Goal: Task Accomplishment & Management: Manage account settings

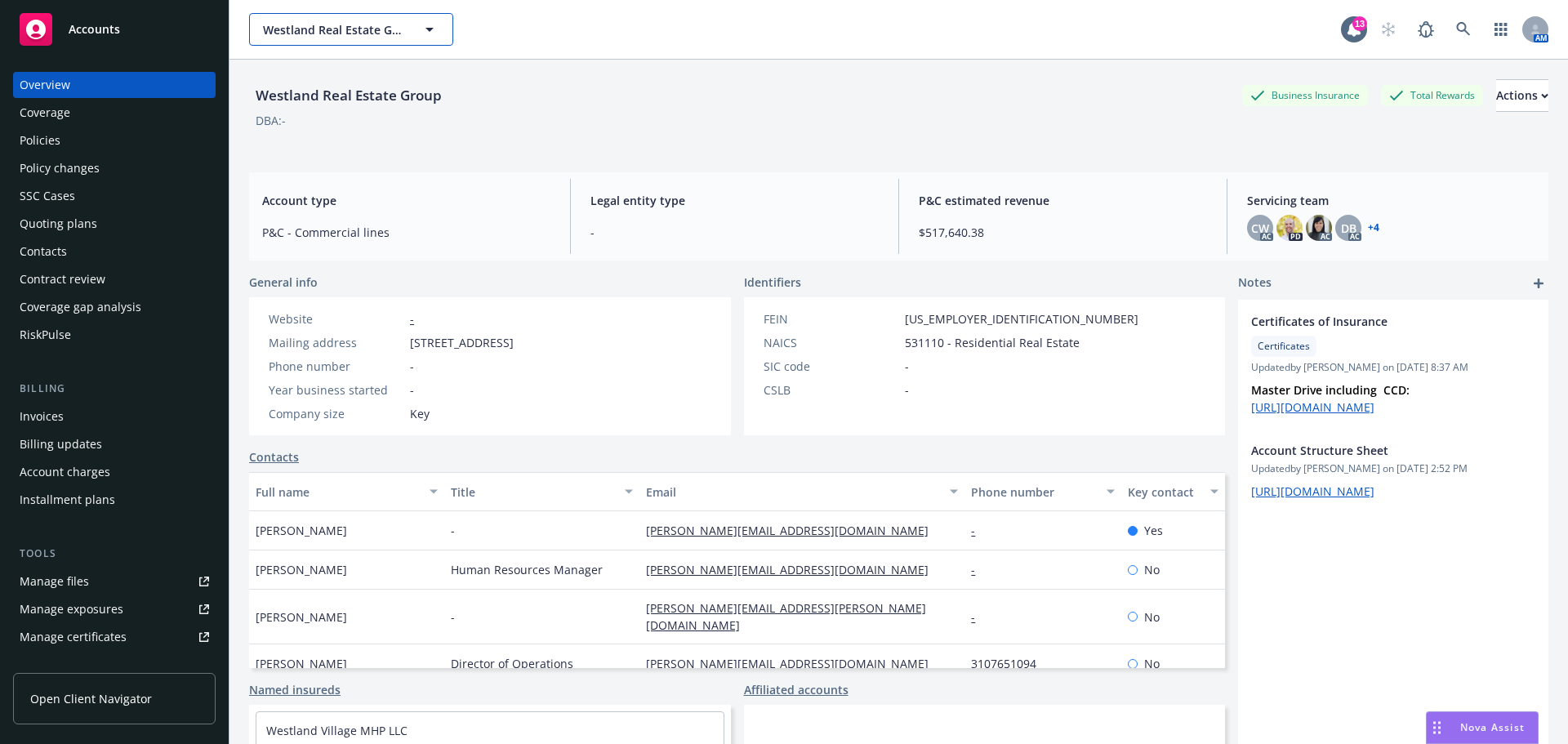
click at [323, 15] on button "Westland Real Estate Group" at bounding box center [351, 30] width 204 height 33
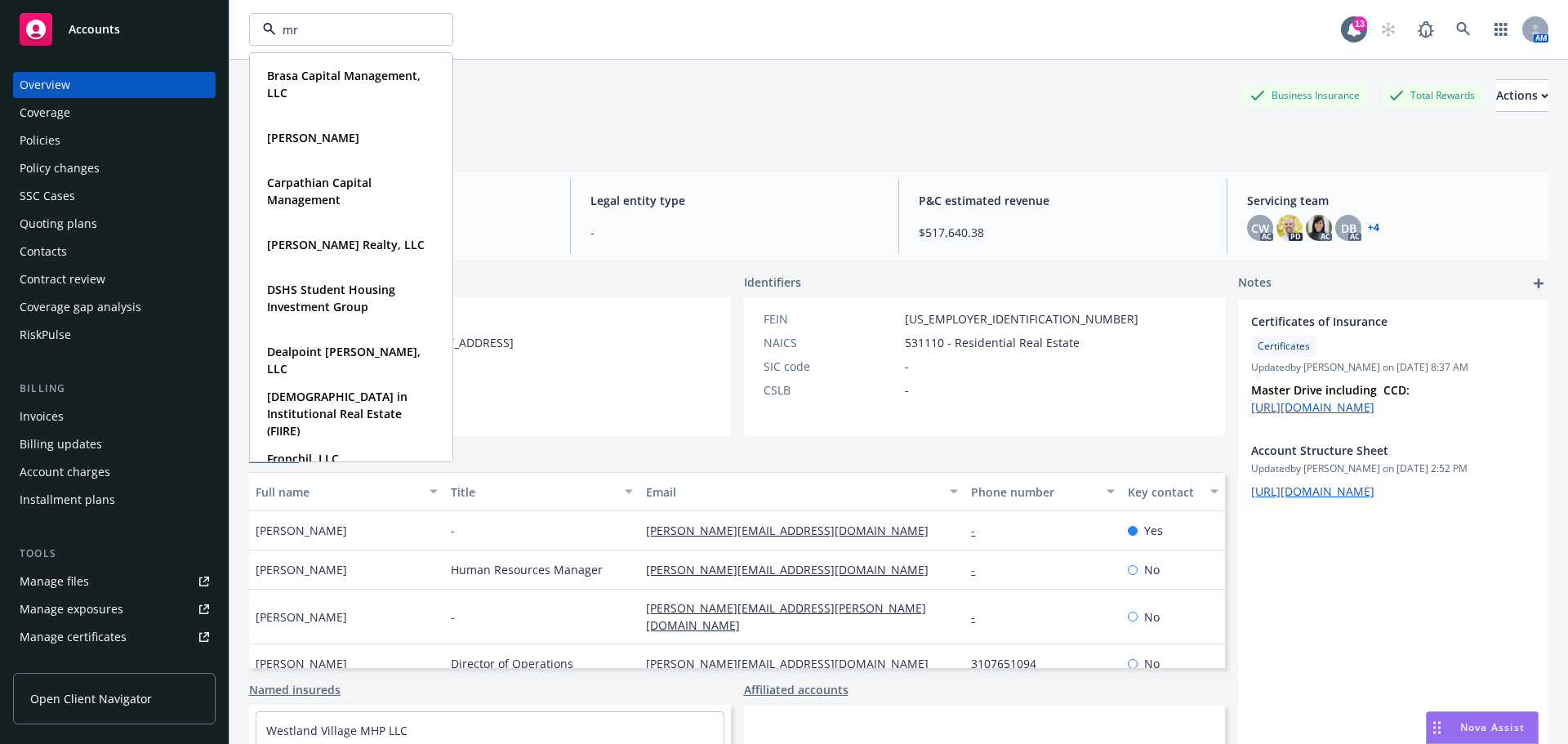
type input "mrk"
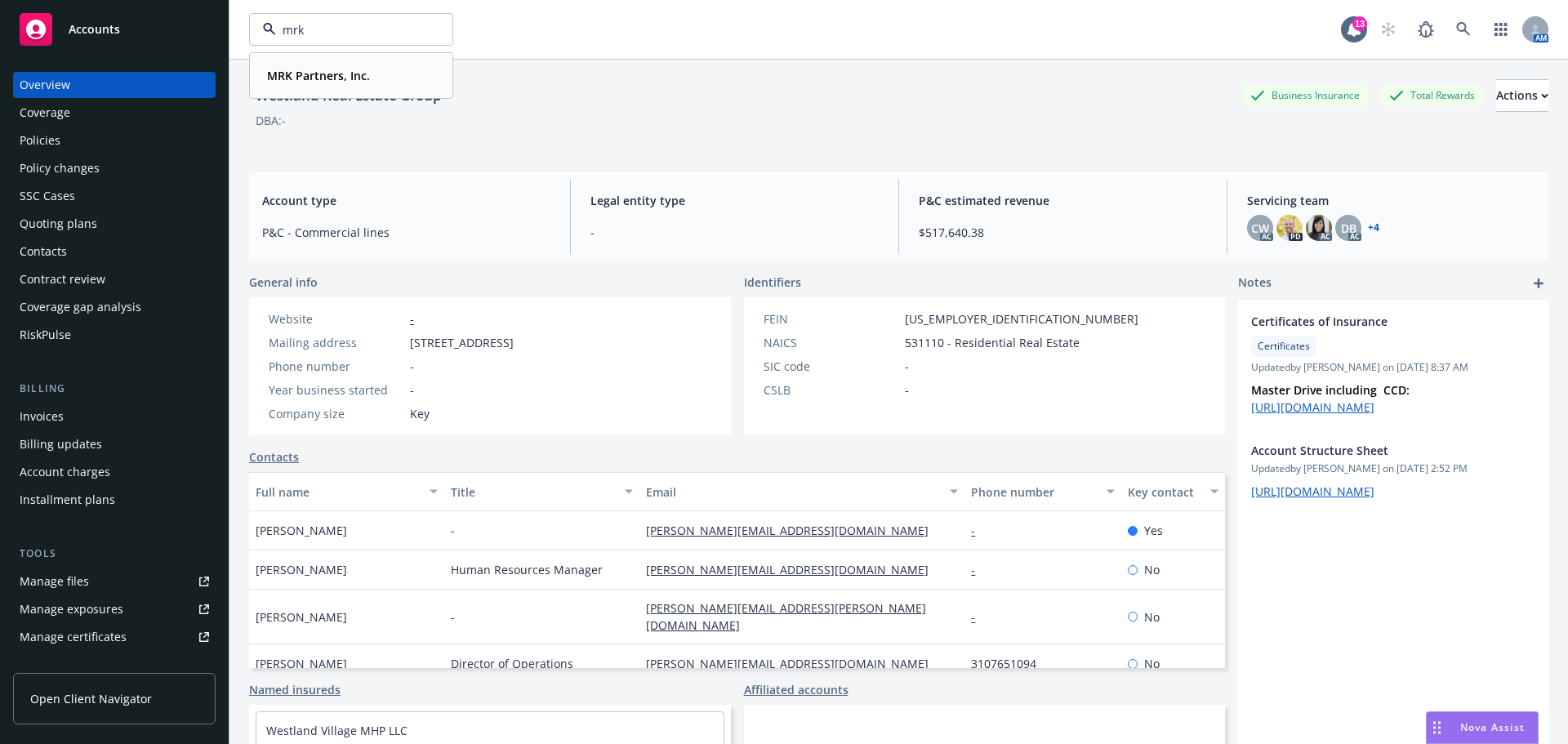
click at [328, 82] on strong "MRK Partners, Inc." at bounding box center [318, 75] width 103 height 15
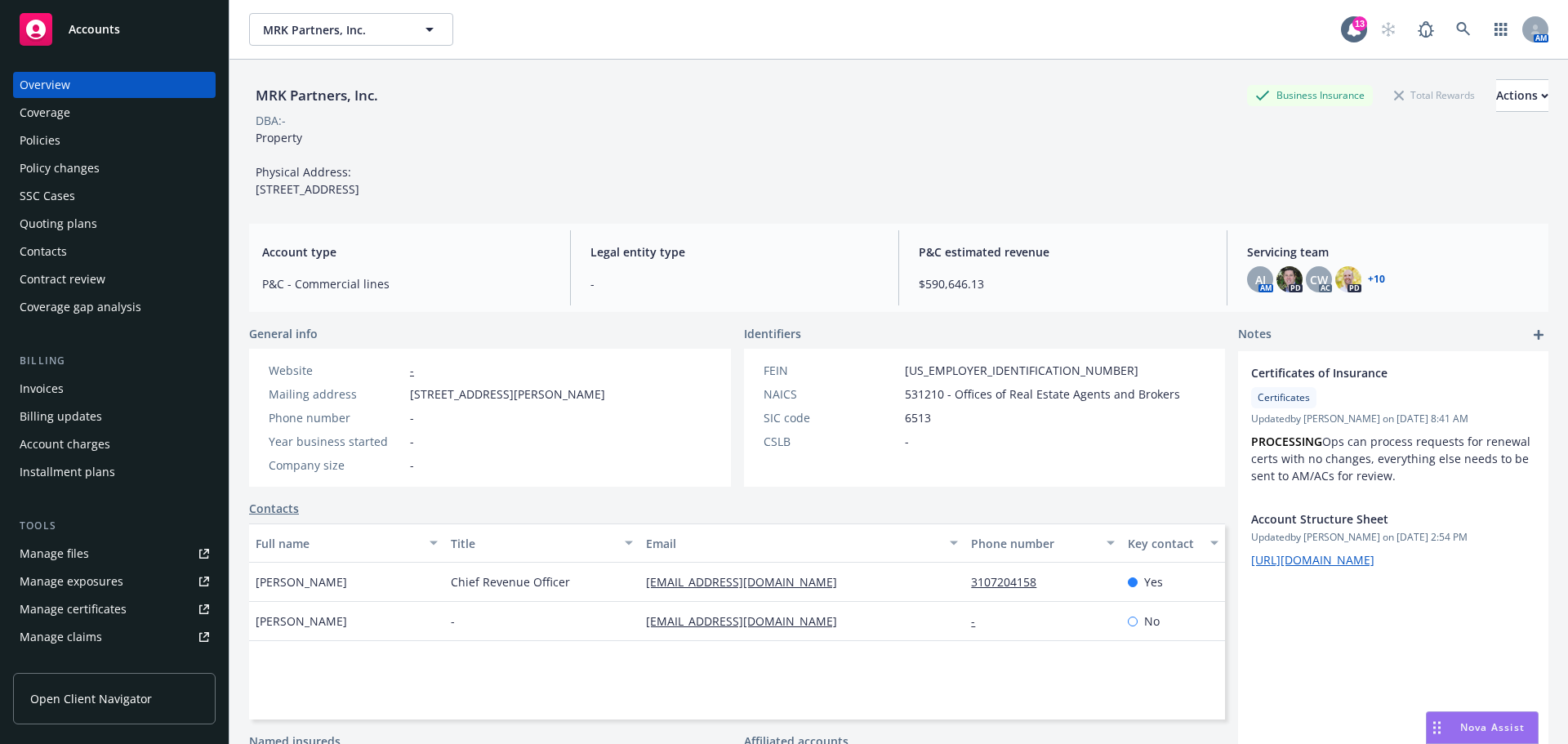
click at [65, 141] on div "Policies" at bounding box center [114, 140] width 190 height 26
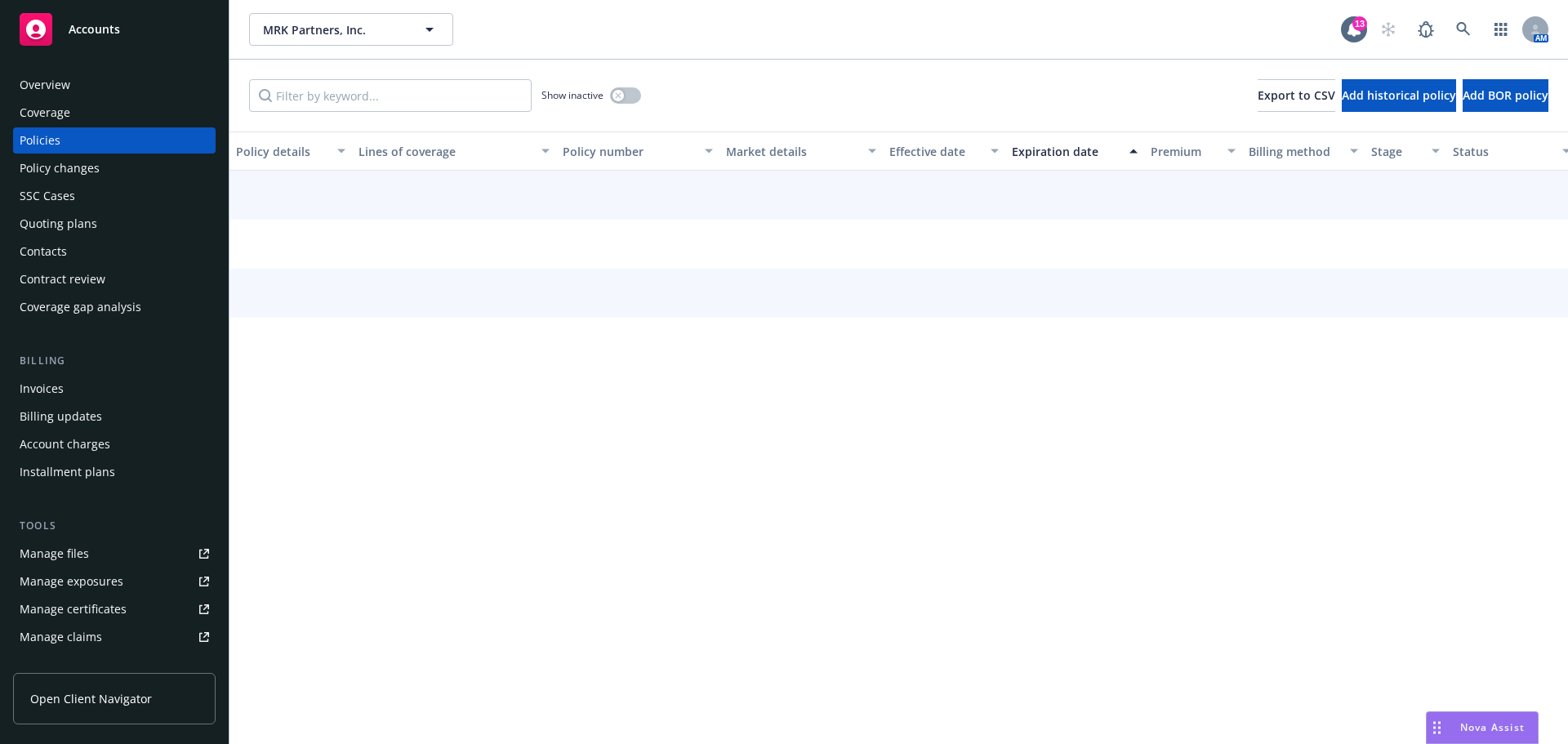
click at [356, 118] on div "Show inactive Export to CSV Add historical policy Add BOR policy" at bounding box center [898, 95] width 1338 height 72
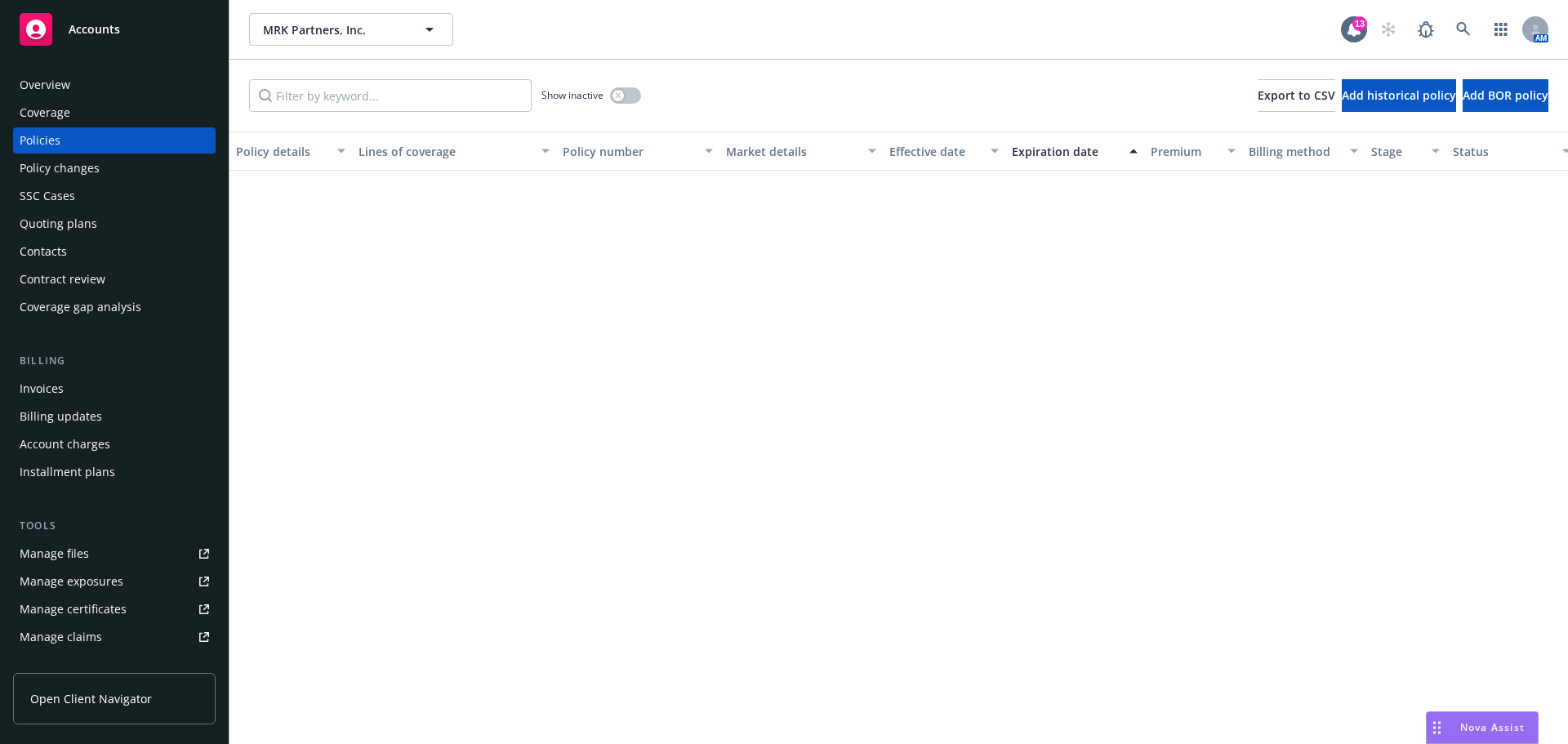
click at [360, 112] on div "Show inactive Export to CSV Add historical policy Add BOR policy" at bounding box center [898, 95] width 1338 height 72
click at [382, 88] on input "Filter by keyword..." at bounding box center [389, 95] width 282 height 33
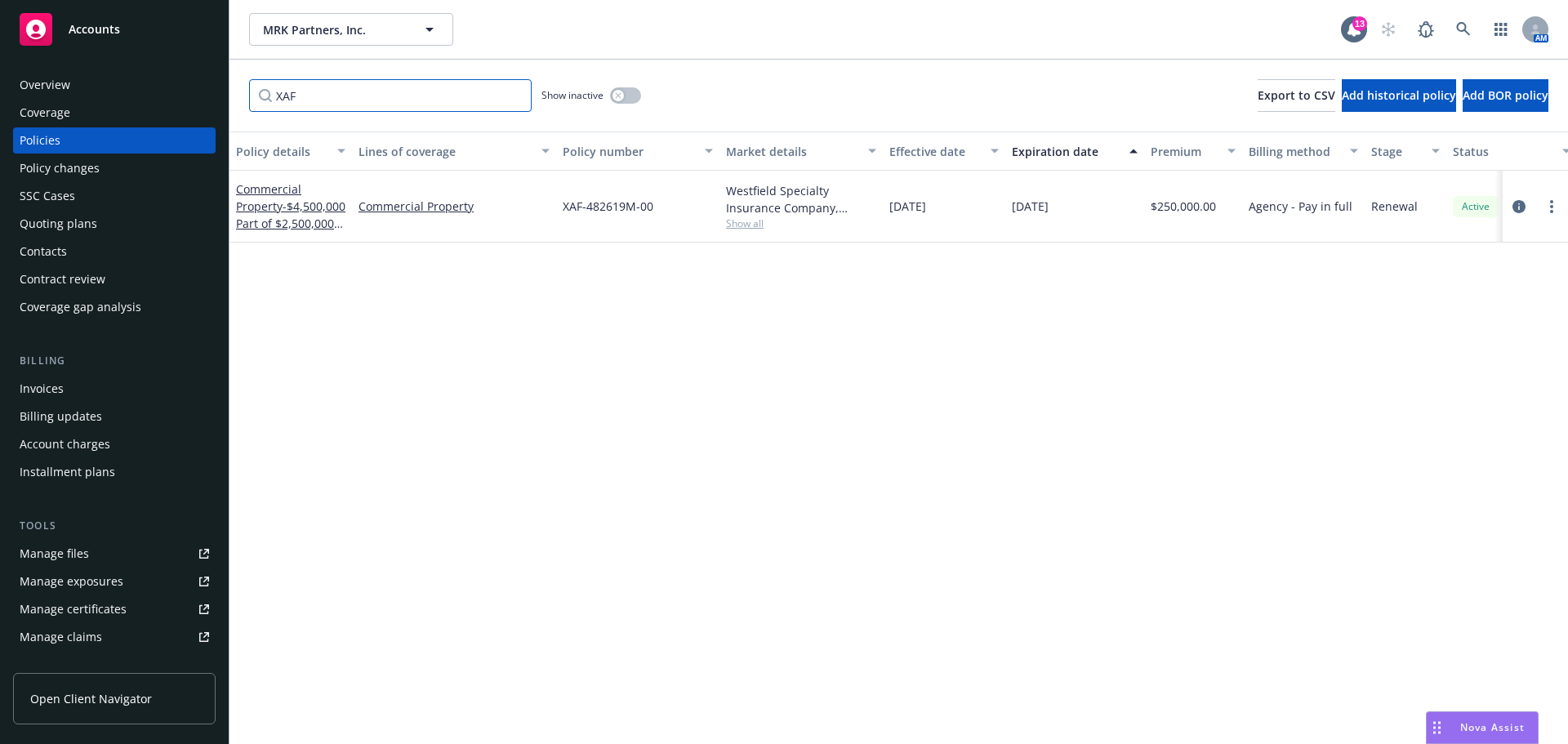
type input "XAF"
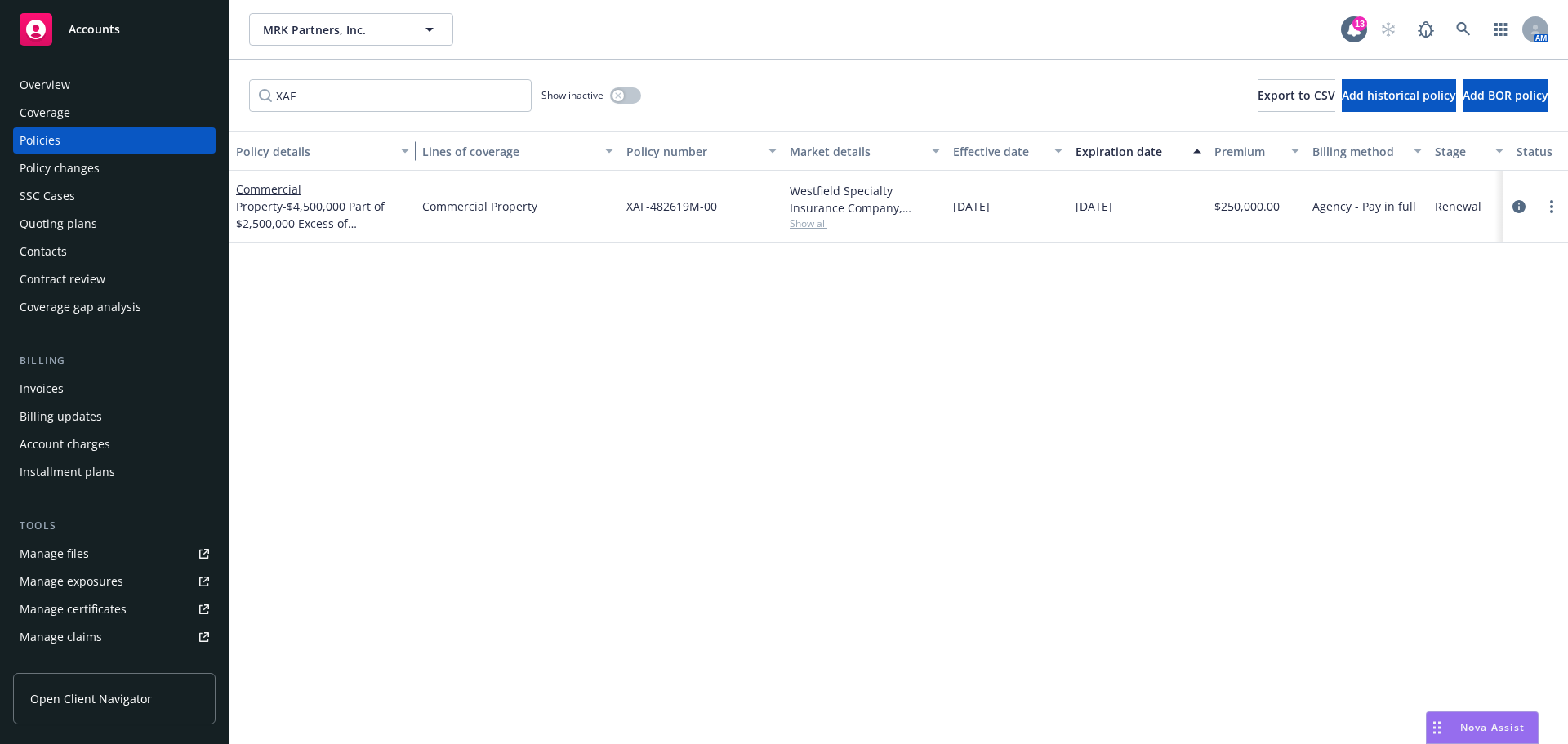
drag, startPoint x: 344, startPoint y: 150, endPoint x: 409, endPoint y: 153, distance: 65.1
click at [409, 153] on div "button" at bounding box center [407, 150] width 8 height 38
click at [1034, 23] on div "MRK Partners, Inc. MRK Partners, Inc." at bounding box center [794, 30] width 1092 height 33
click at [1552, 203] on icon "more" at bounding box center [1551, 207] width 3 height 13
click at [1510, 206] on link "circleInformation" at bounding box center [1519, 206] width 19 height 19
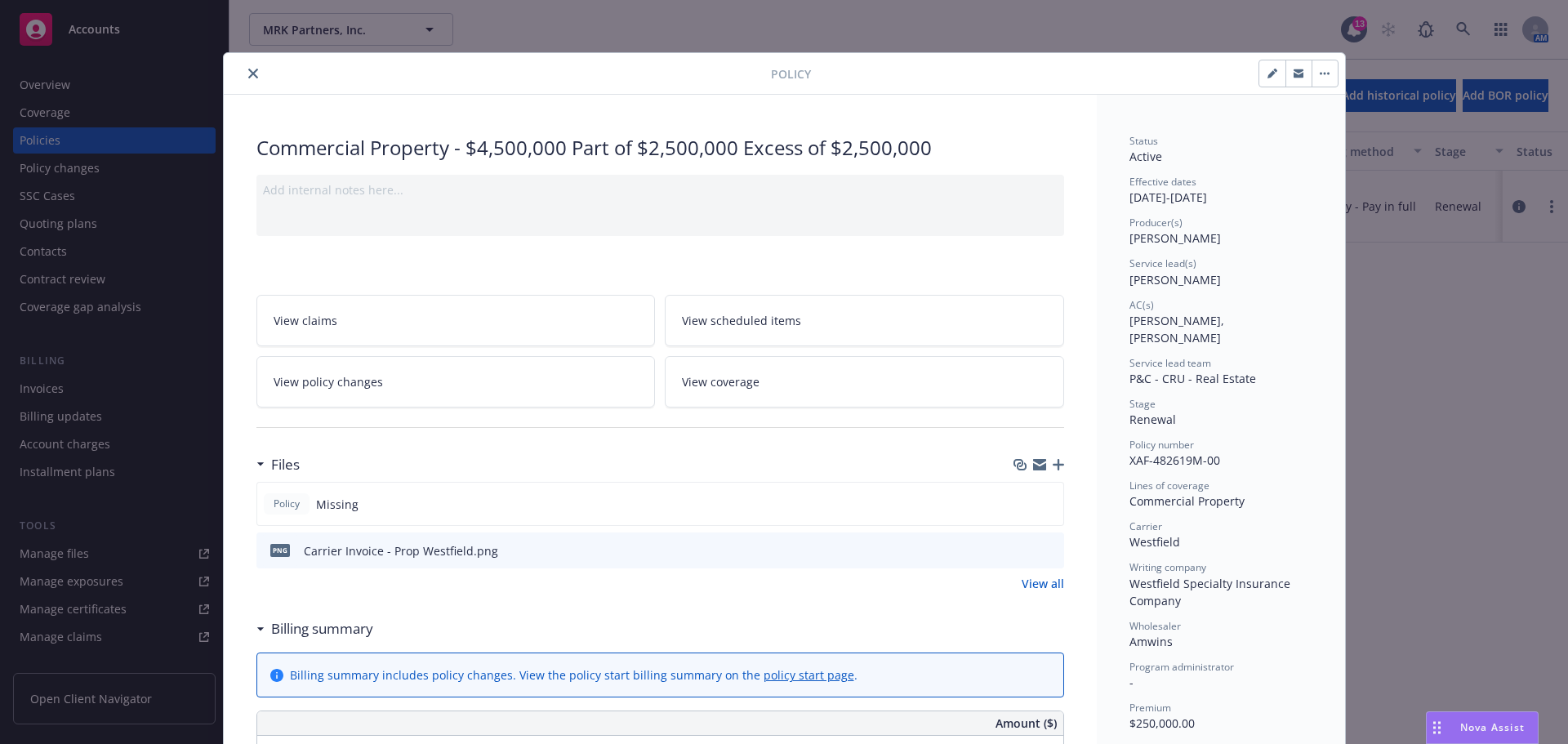
click at [1263, 79] on button "button" at bounding box center [1271, 73] width 26 height 26
select select "RENEWAL"
select select "12"
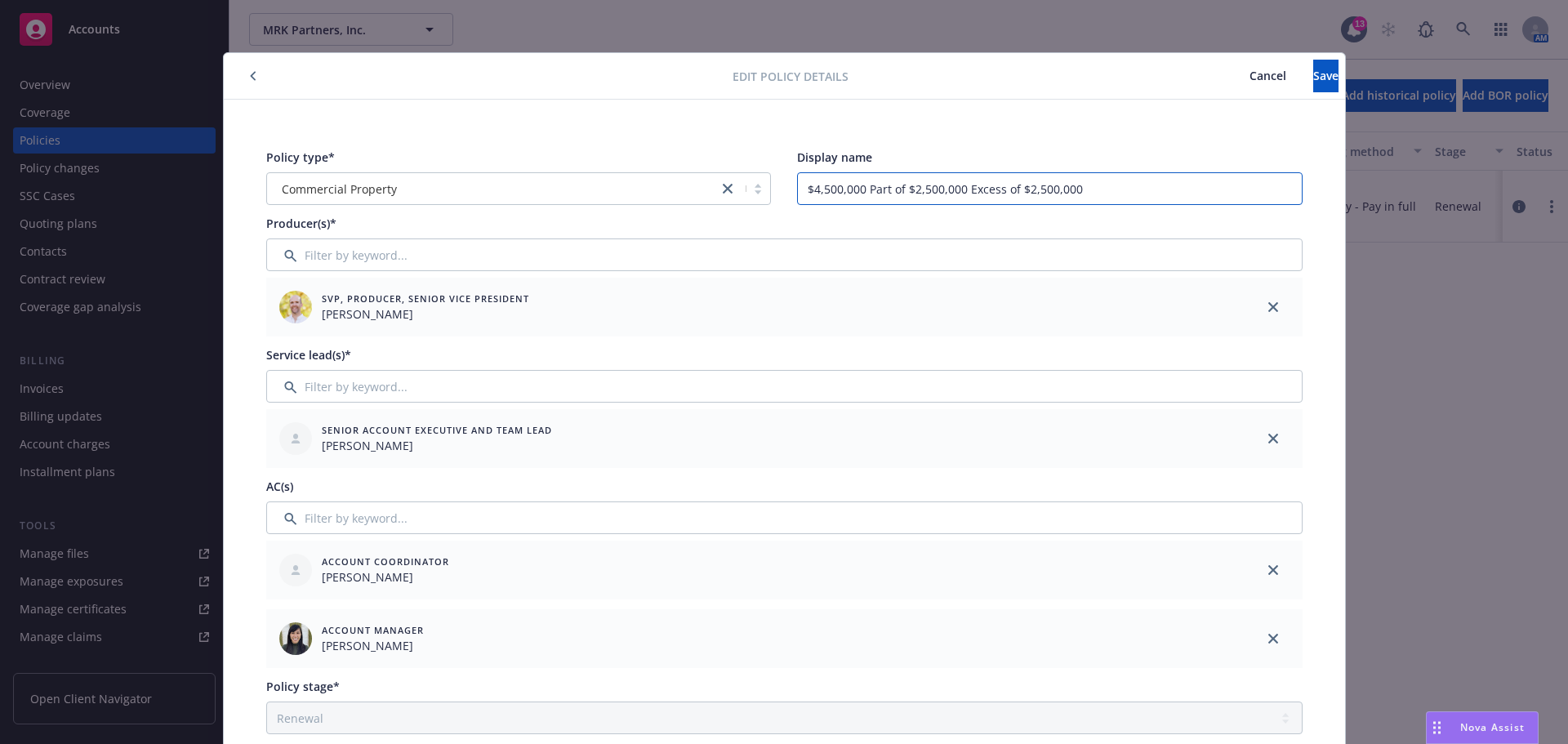
drag, startPoint x: 917, startPoint y: 192, endPoint x: 945, endPoint y: 190, distance: 28.1
click at [922, 192] on input "$4,500,000 Part of $2,500,000 Excess of $2,500,000" at bounding box center [1050, 189] width 505 height 33
type input "$4,500,000 Part of $22,500,000 Excess of $2,500,000"
click at [939, 136] on div "Policy type* Commercial Property Display name $4,500,000 Part of $22,500,000 Ex…" at bounding box center [784, 758] width 1121 height 1318
click at [1313, 72] on button "Save" at bounding box center [1325, 76] width 25 height 33
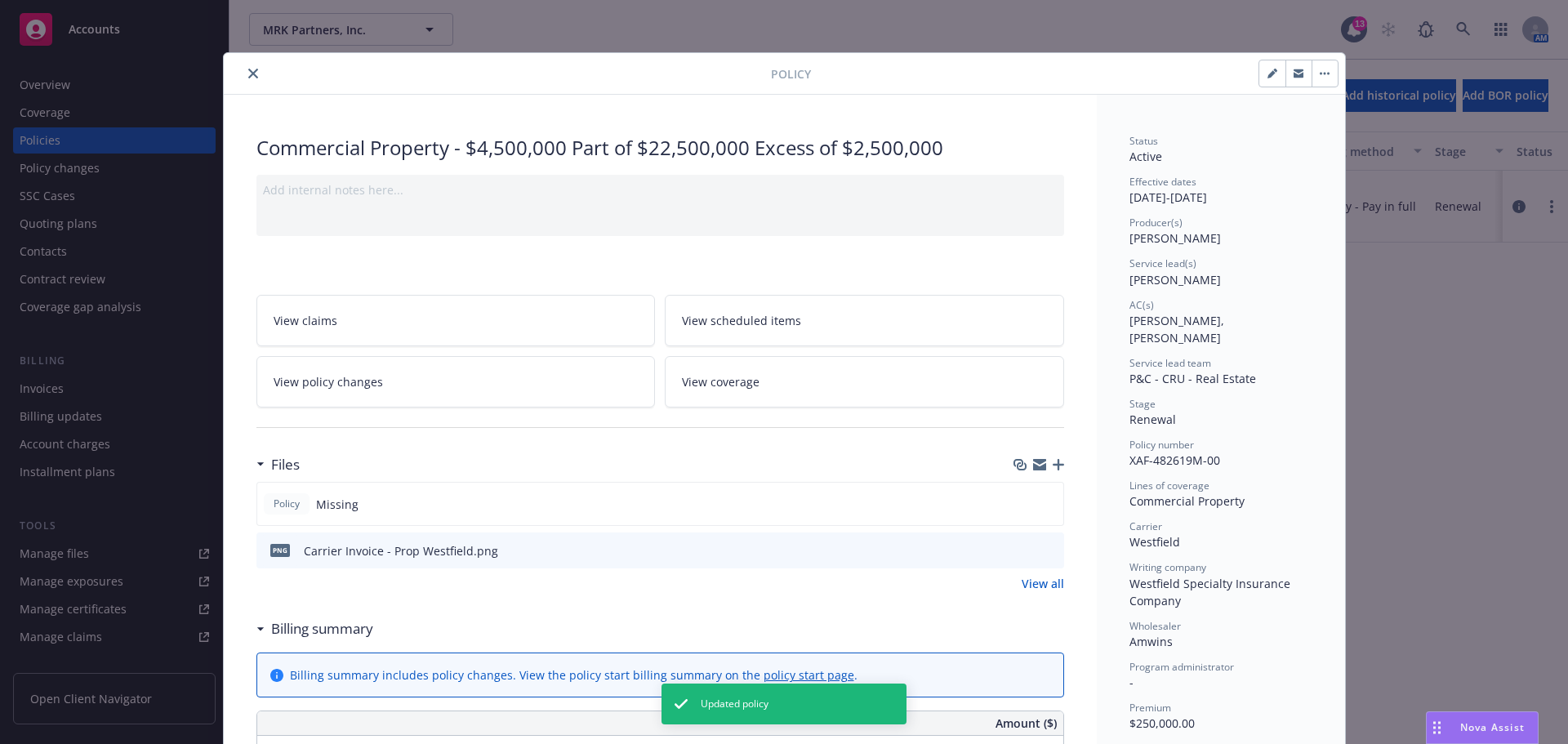
click at [249, 72] on icon "close" at bounding box center [253, 73] width 10 height 10
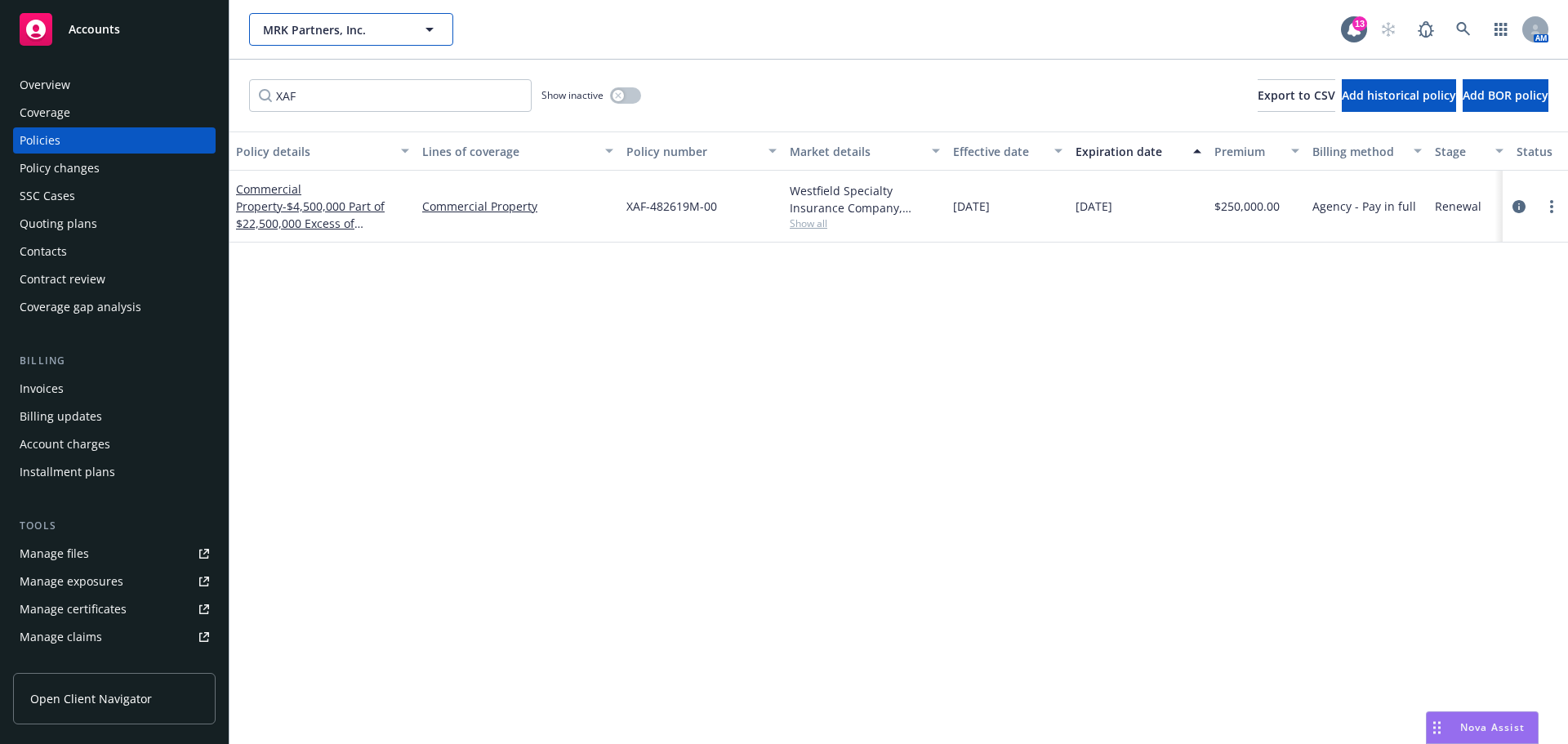
click at [302, 13] on button "MRK Partners, Inc." at bounding box center [351, 30] width 204 height 33
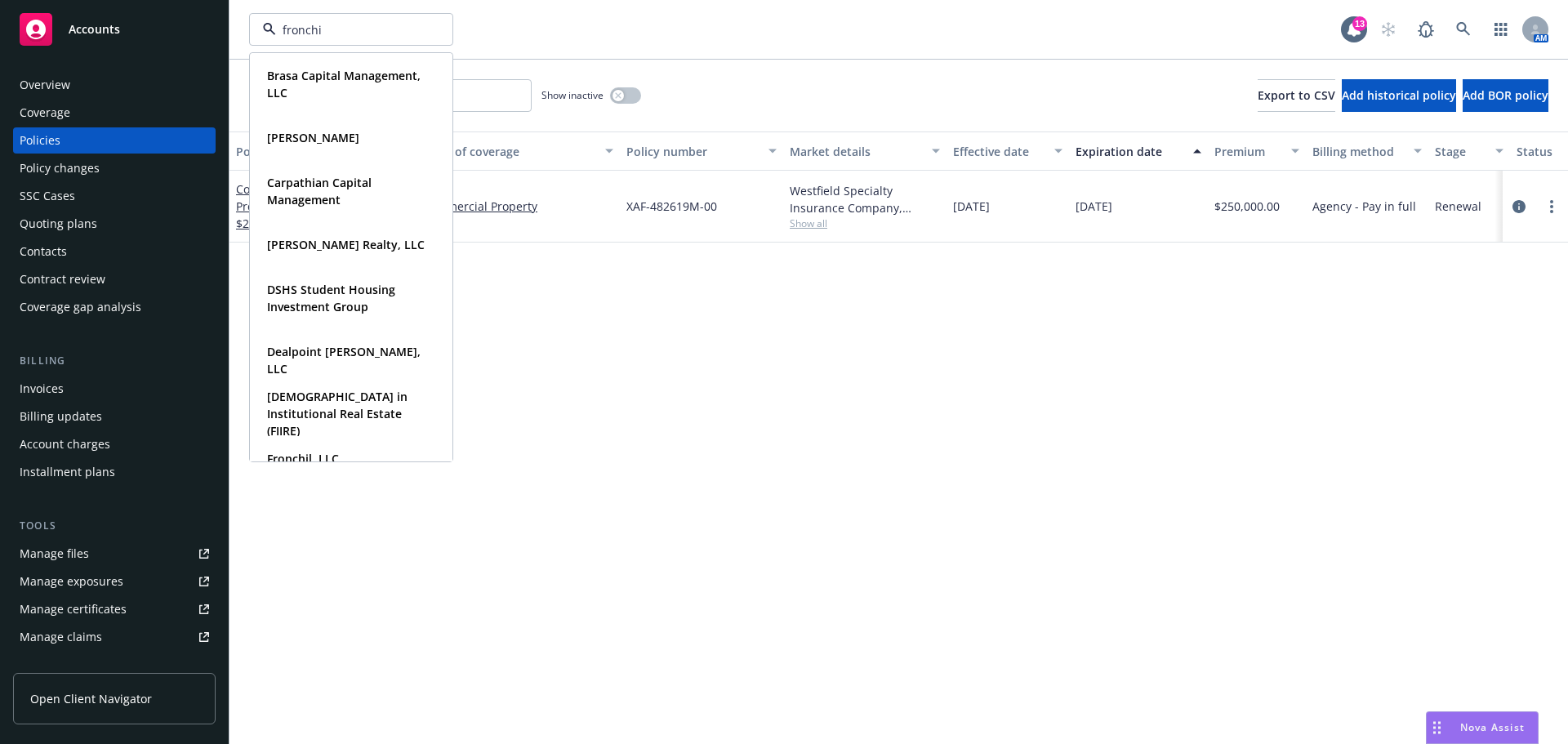
type input "fronchil"
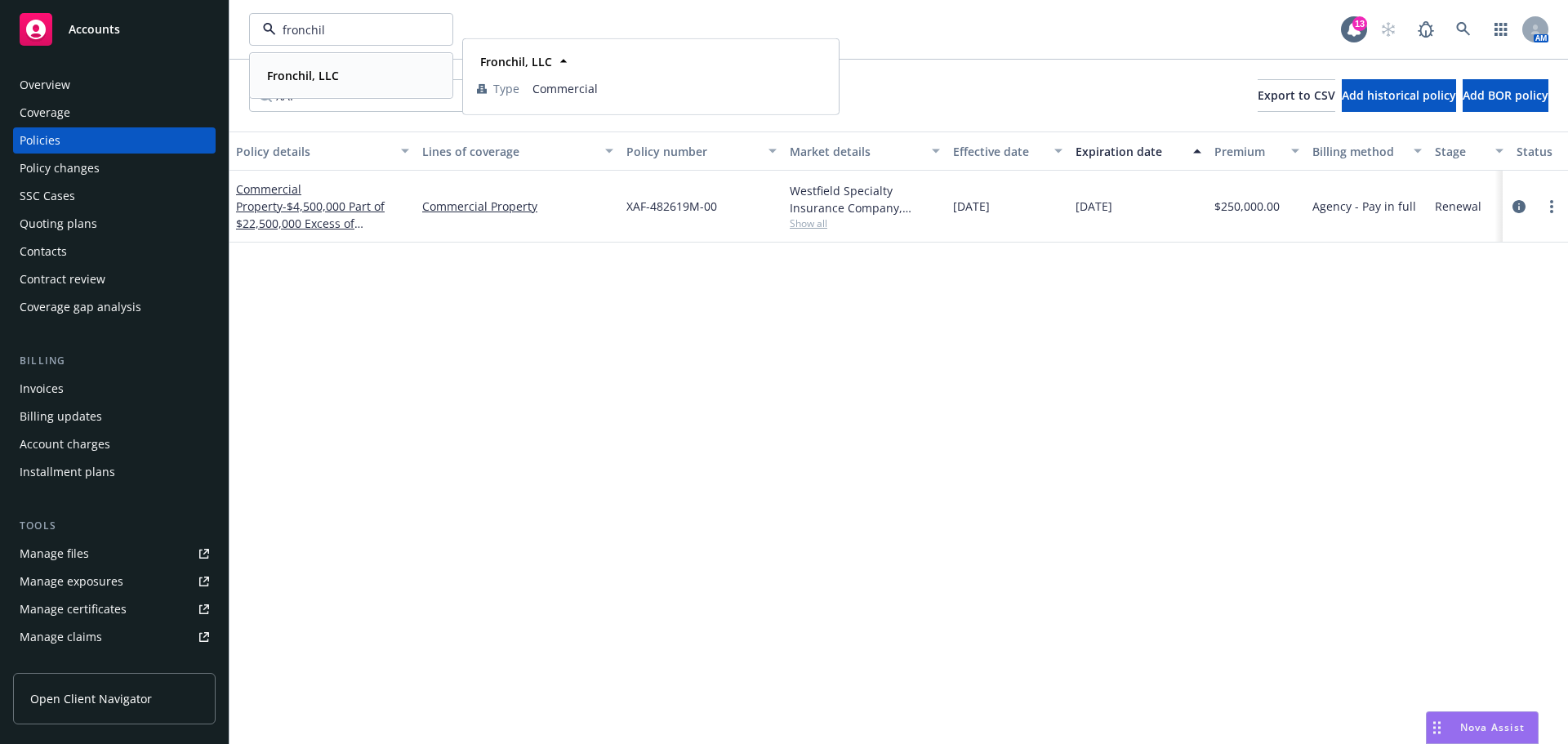
click at [324, 82] on strong "Fronchil, LLC" at bounding box center [303, 75] width 72 height 15
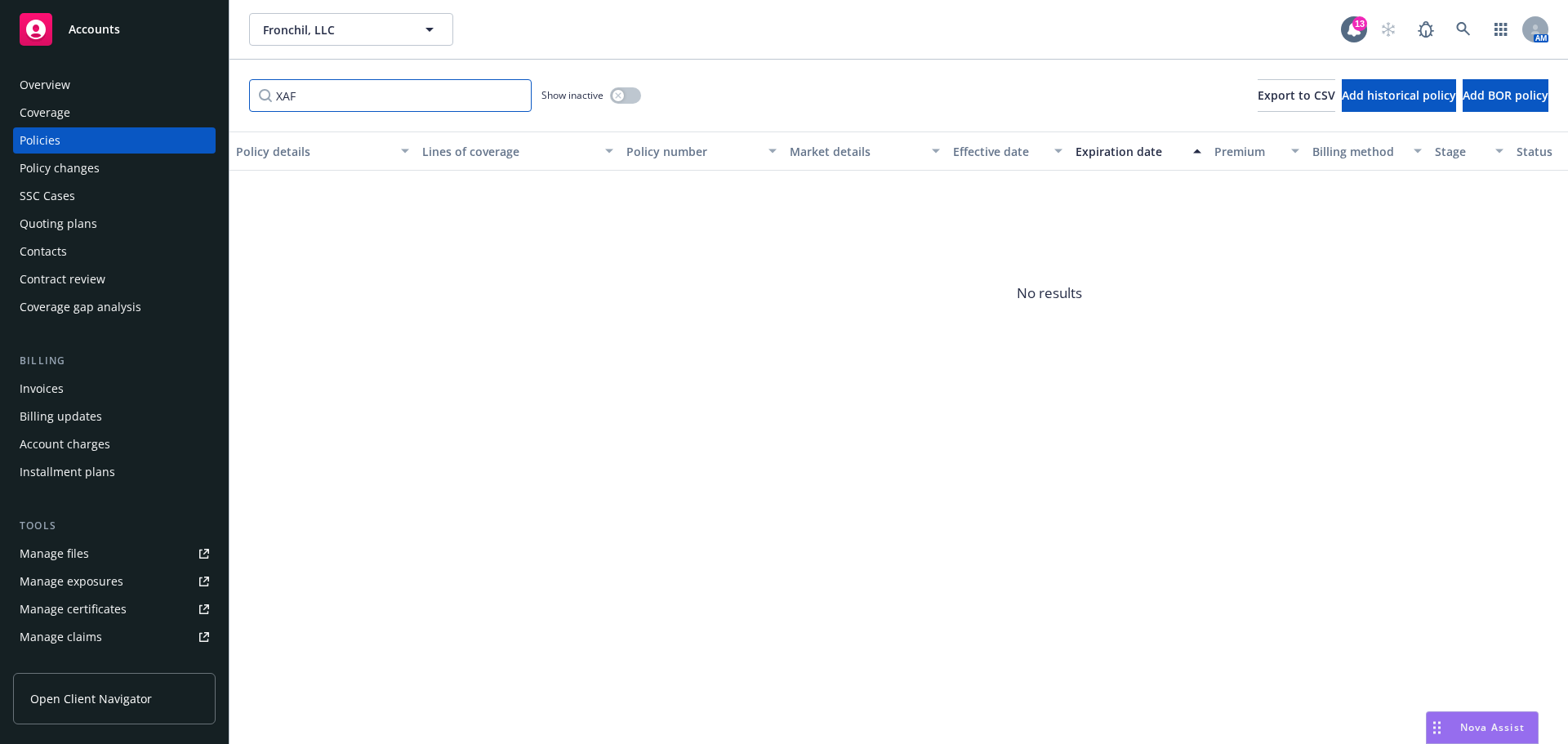
click at [357, 104] on input "XAF" at bounding box center [389, 95] width 282 height 33
paste input "SE22EXCZ0AGA2IC"
type input "SE22EXCZ0AGA2IC"
click at [612, 93] on div "button" at bounding box center [618, 95] width 12 height 12
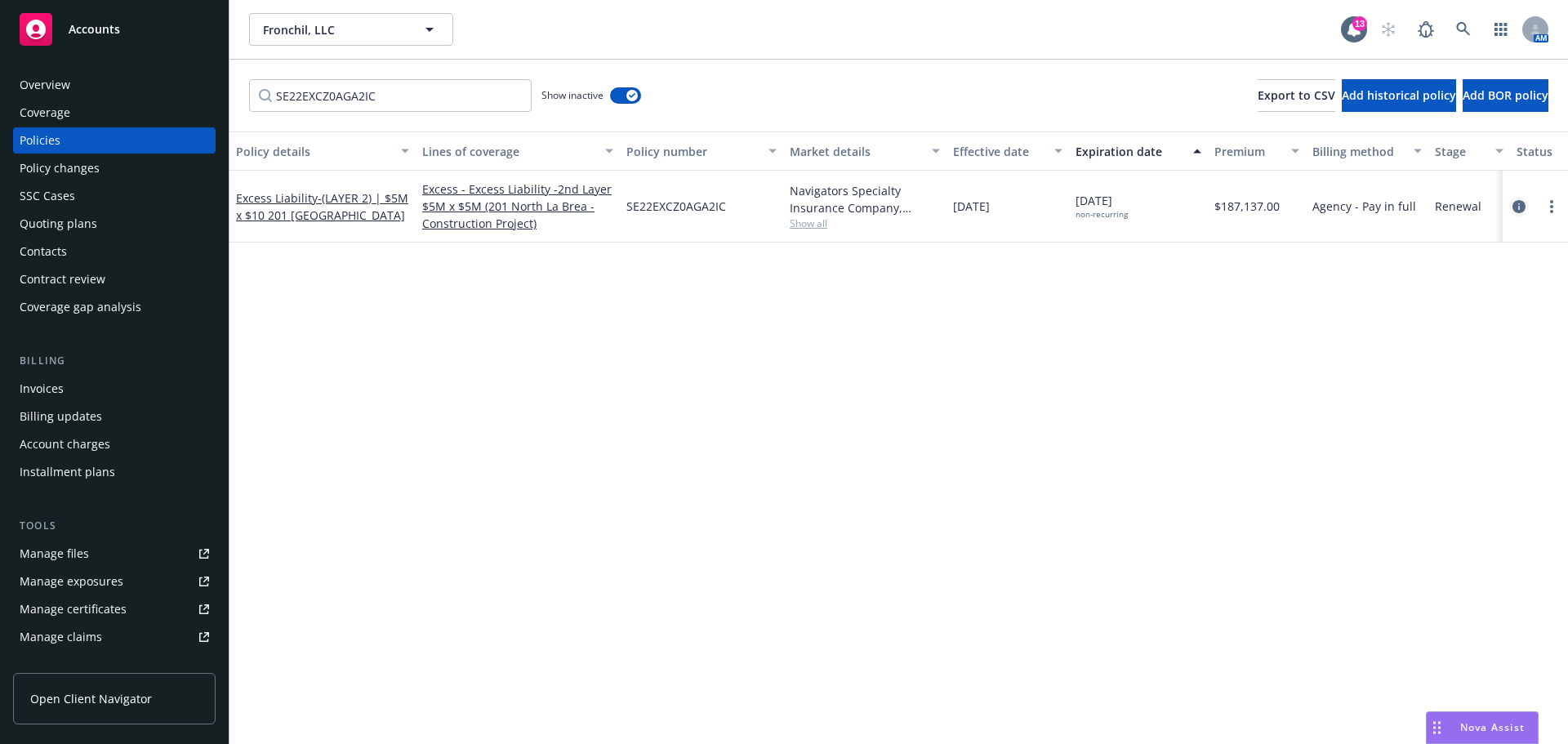
click at [1515, 205] on icon "circleInformation" at bounding box center [1519, 207] width 13 height 13
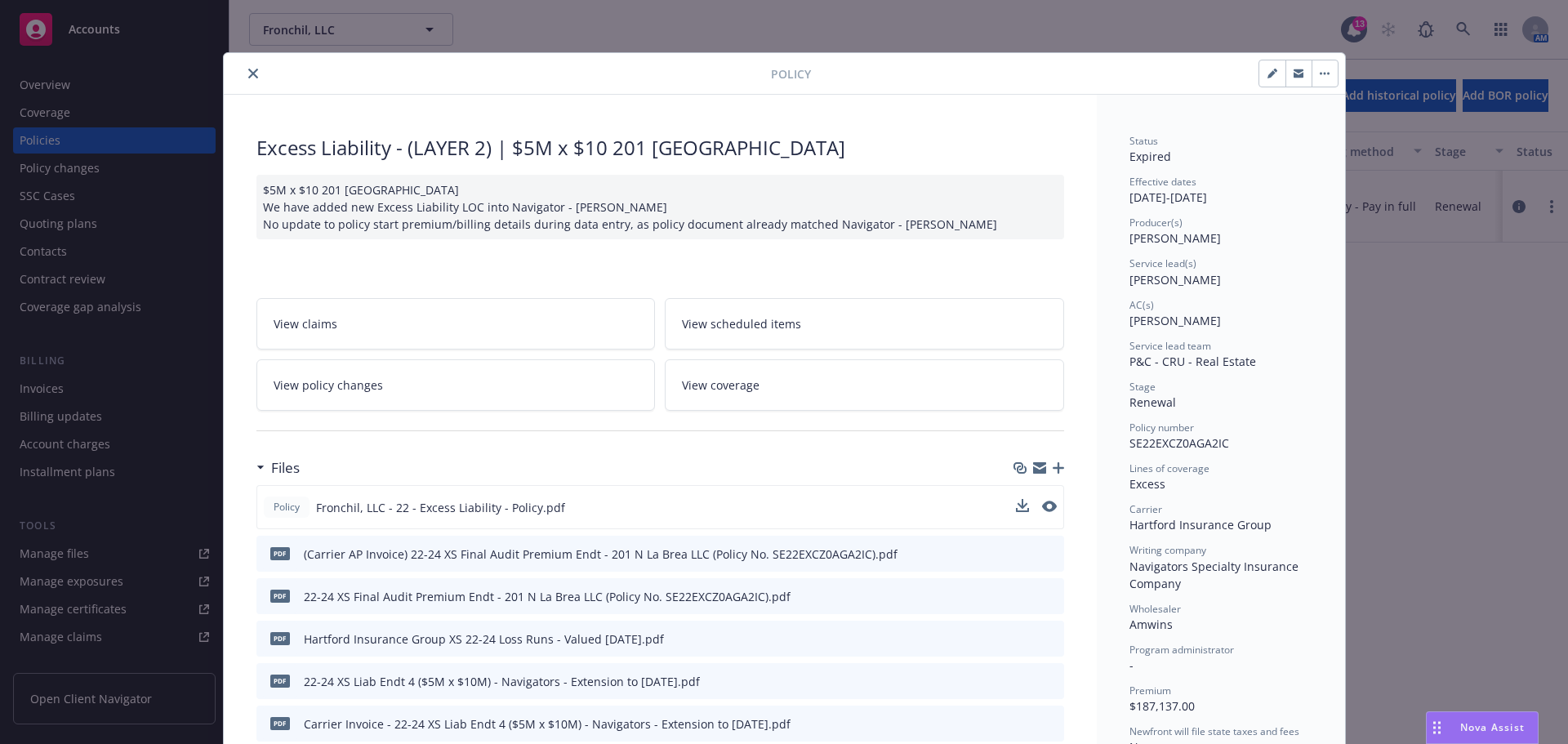
click at [1042, 513] on button at bounding box center [1049, 508] width 14 height 17
click at [1043, 505] on icon "preview file" at bounding box center [1047, 506] width 14 height 12
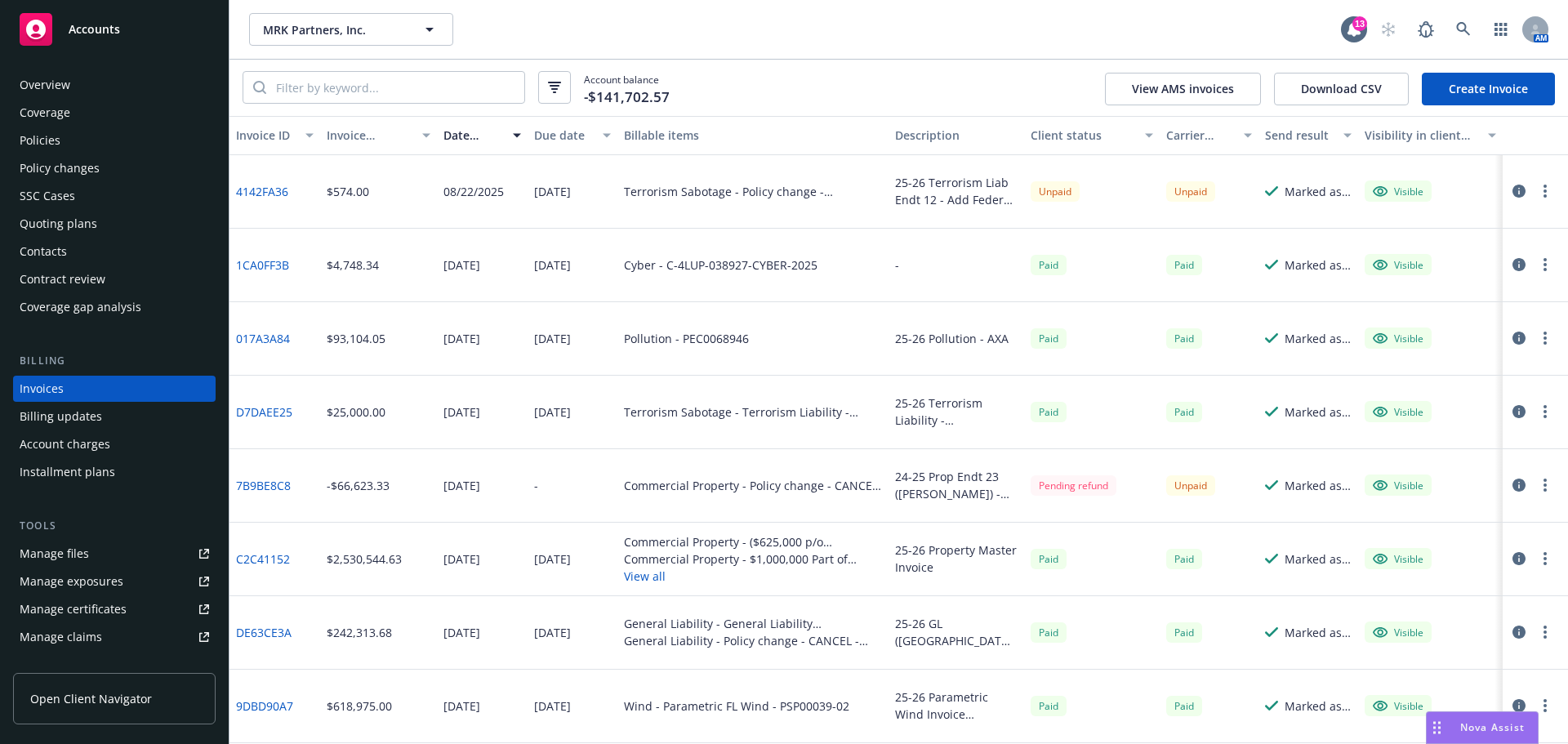
click at [80, 71] on div "Overview Coverage Policies Policy changes SSC Cases Quoting plans Contacts Cont…" at bounding box center [114, 398] width 228 height 692
click at [74, 78] on div "Overview" at bounding box center [114, 85] width 190 height 26
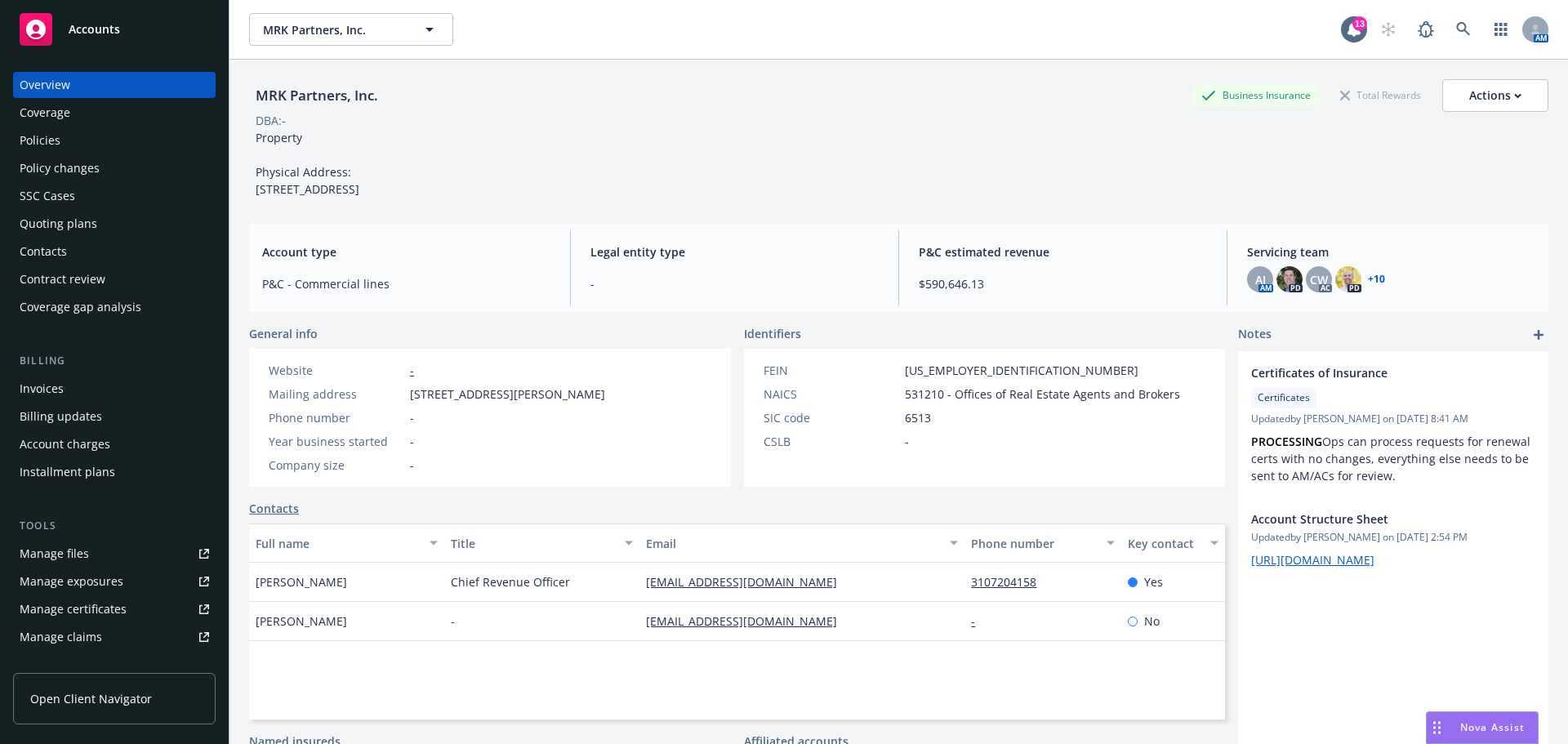
drag, startPoint x: 463, startPoint y: 421, endPoint x: 409, endPoint y: 408, distance: 55.5
click at [409, 403] on div "Mailing address 2006 N. Sepulveda Blvd. #526, Manhattan Beach, CA, 90266" at bounding box center [437, 394] width 350 height 17
copy span "[STREET_ADDRESS][PERSON_NAME]"
click at [702, 157] on div "MRK Partners, Inc. Business Insurance Total Rewards Actions DBA: - Property Phy…" at bounding box center [898, 138] width 1299 height 119
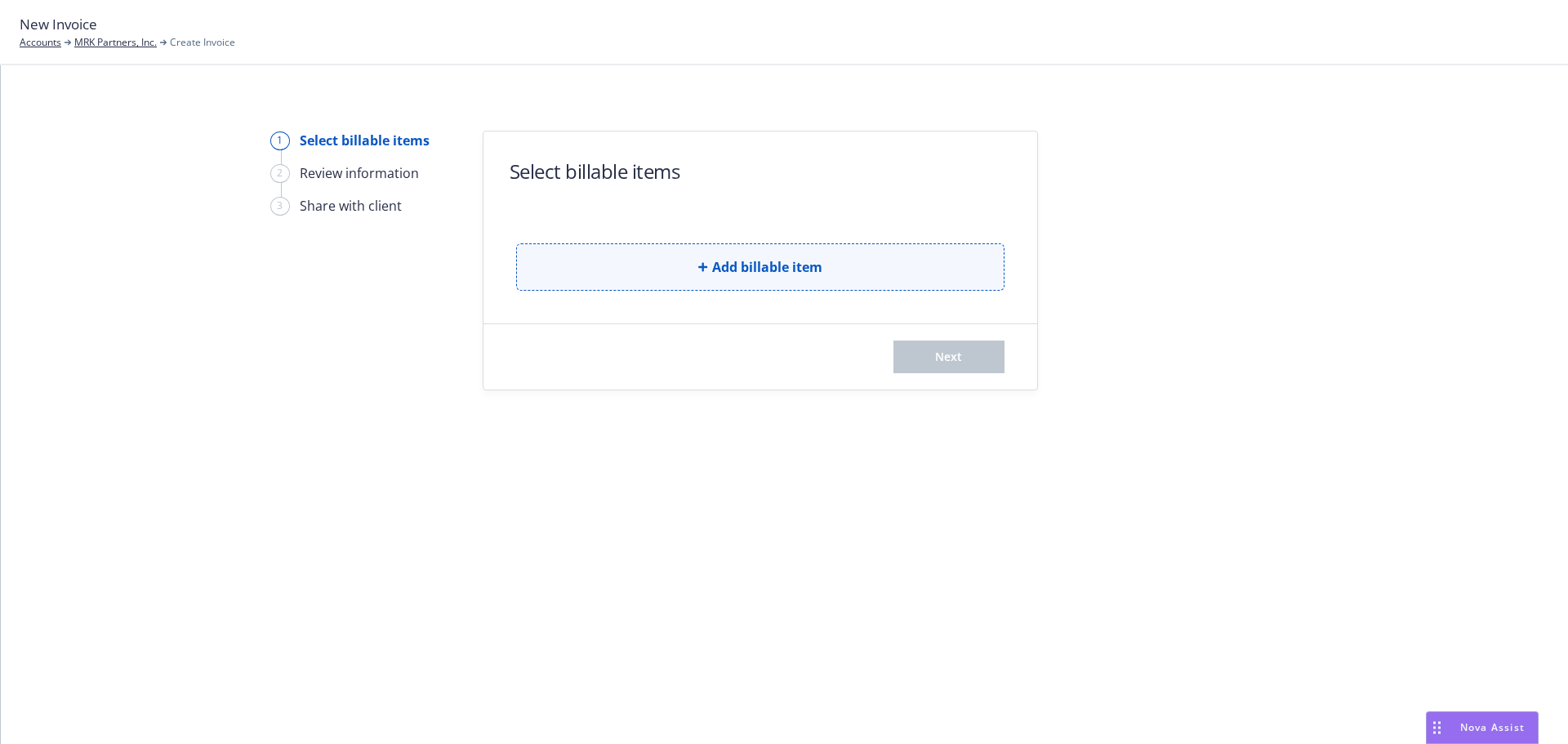
click at [800, 267] on span "Add billable item" at bounding box center [767, 267] width 110 height 19
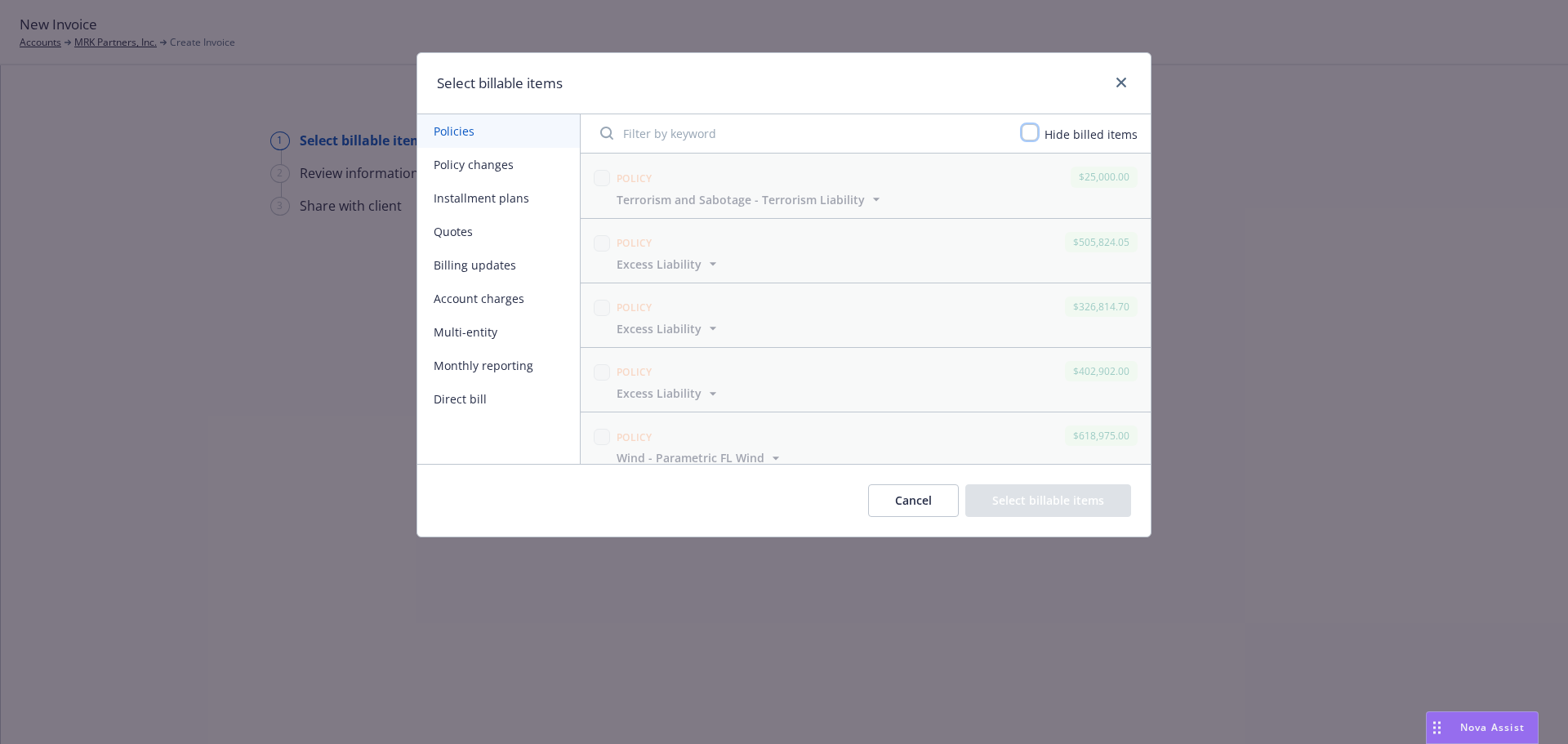
click at [1033, 134] on input "checkbox" at bounding box center [1029, 132] width 16 height 16
checkbox input "true"
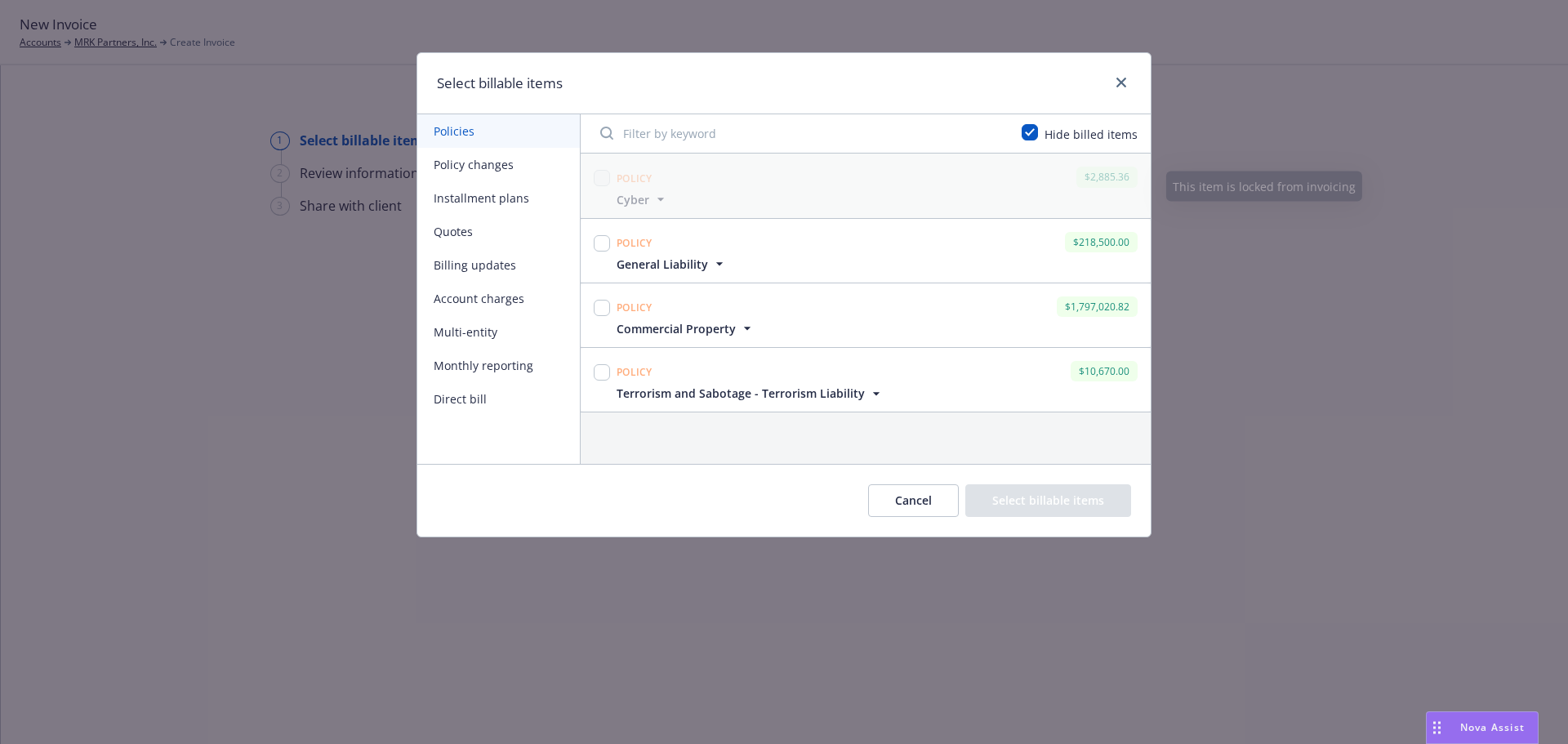
click at [489, 161] on button "Policy changes" at bounding box center [498, 164] width 163 height 34
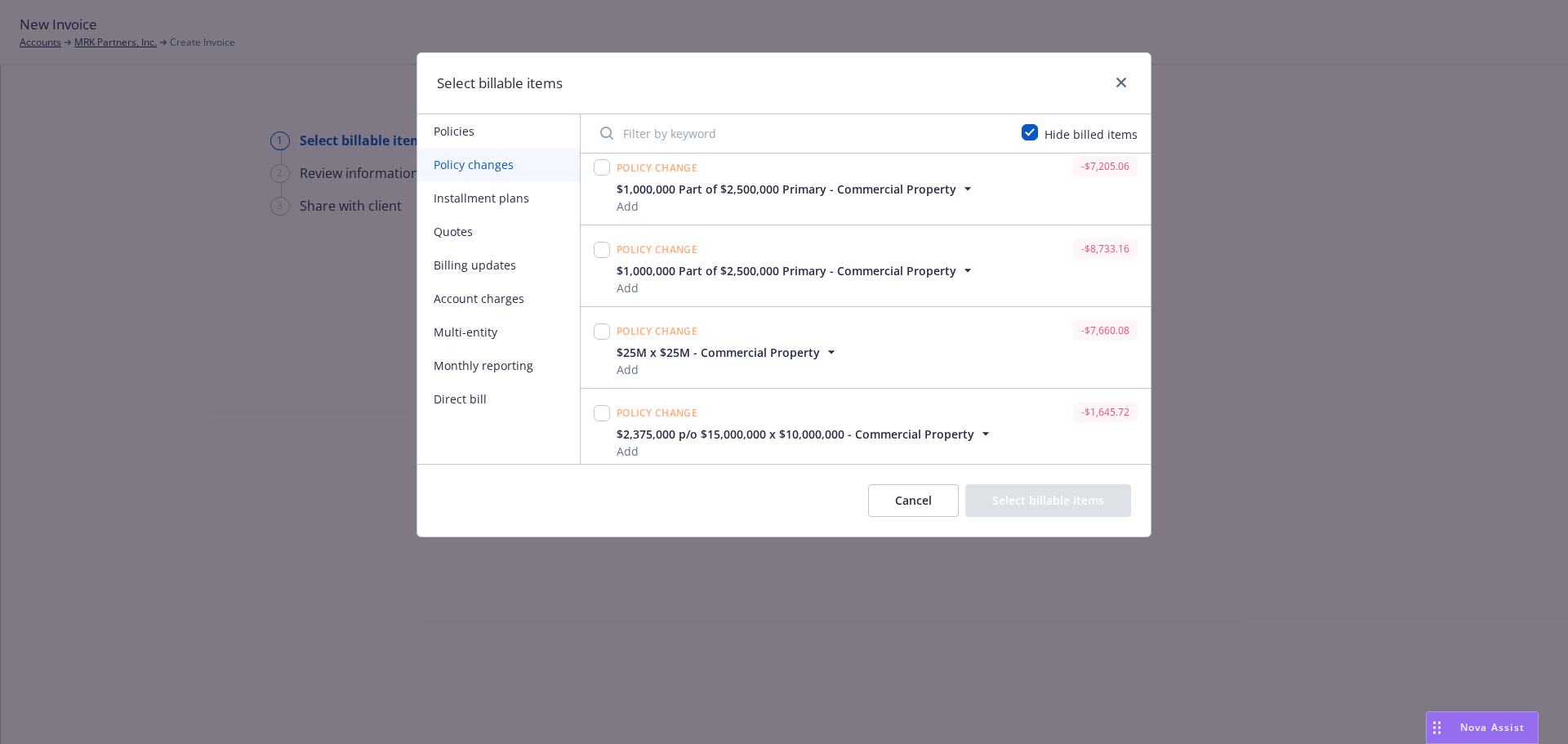
scroll to position [2797, 0]
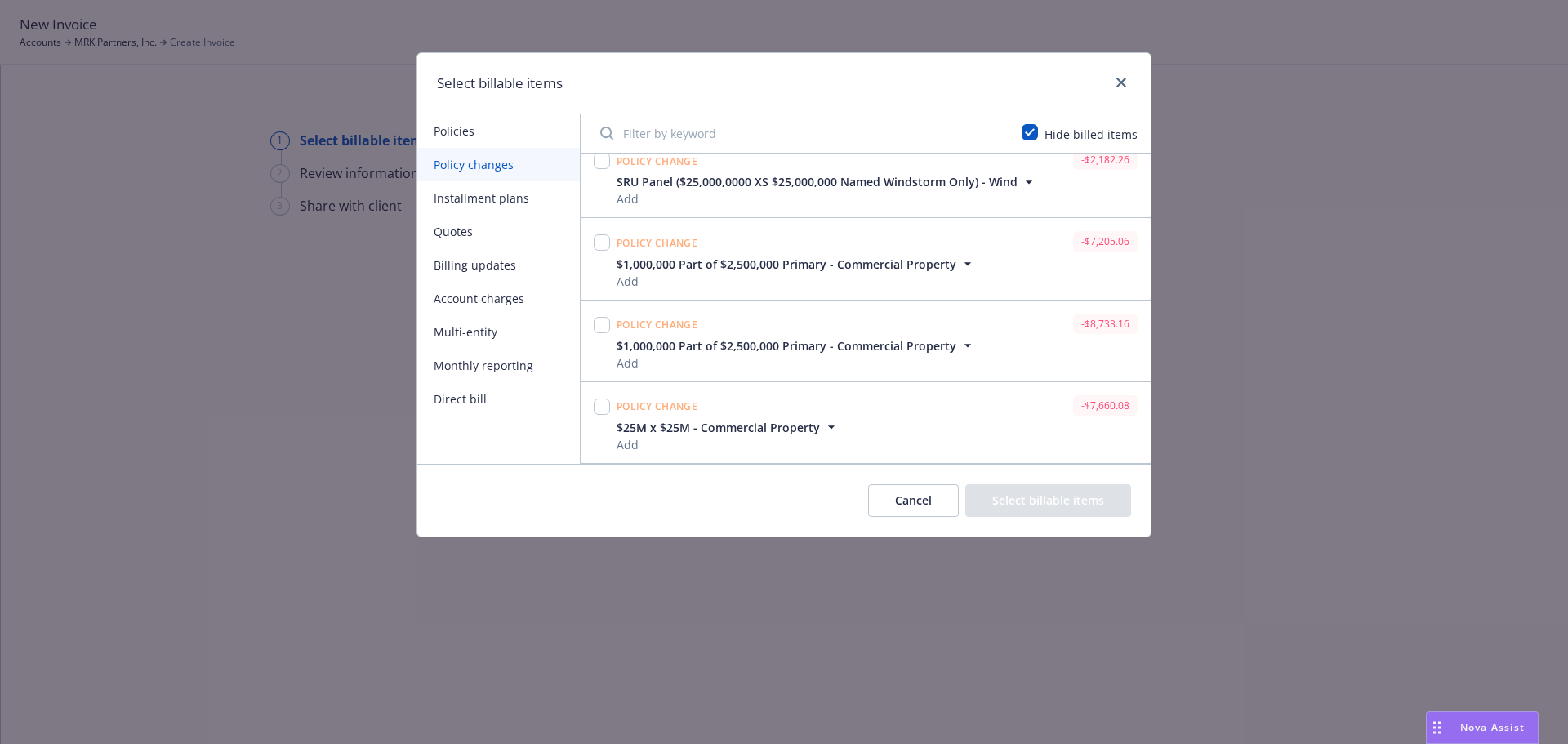
click at [657, 123] on input "Filter by keyword" at bounding box center [800, 133] width 421 height 33
paste input "7EA7GL1001608-00"
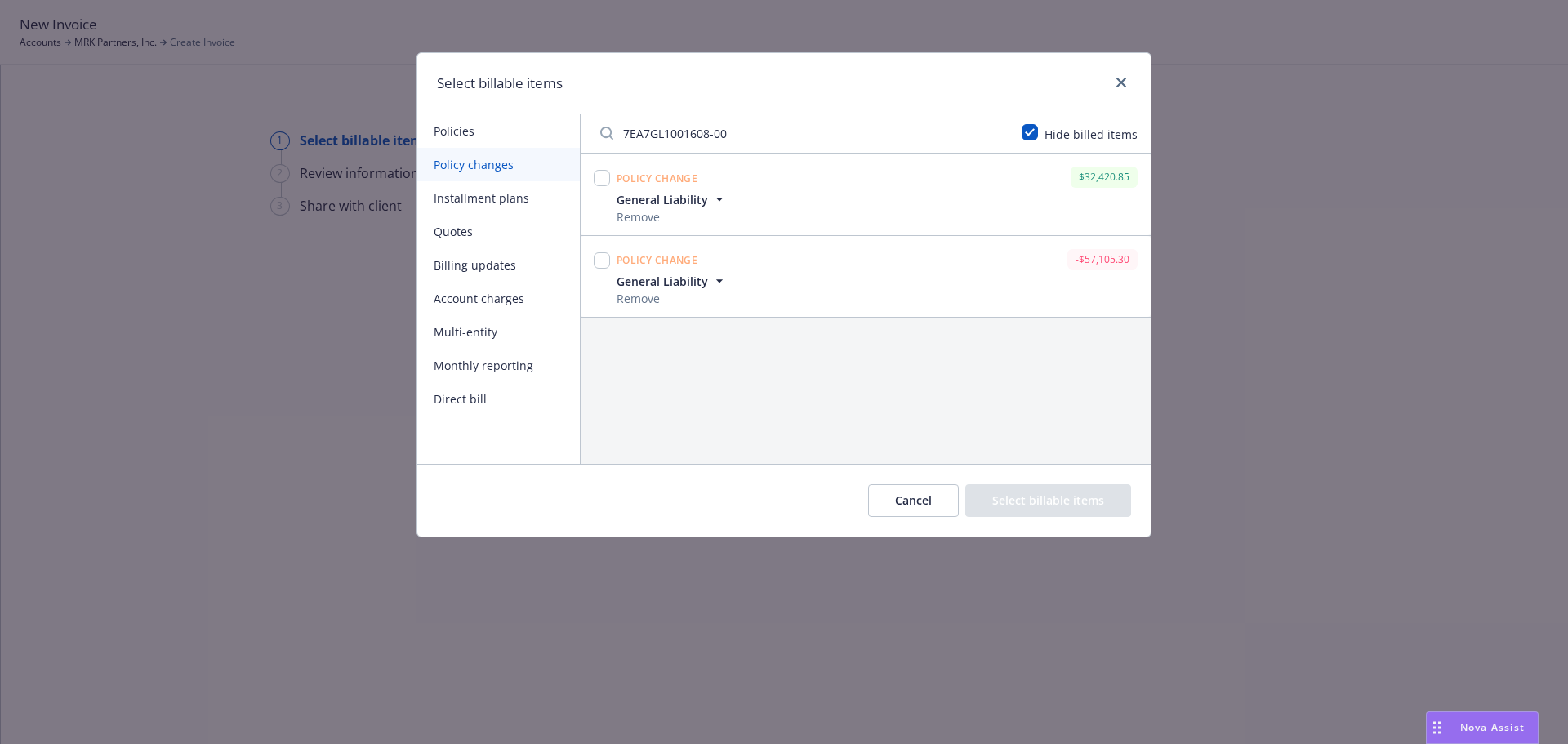
scroll to position [0, 0]
type input "7EA7GL1001608-00"
click at [601, 179] on input "checkbox" at bounding box center [601, 177] width 16 height 16
checkbox input "true"
drag, startPoint x: 797, startPoint y: 140, endPoint x: 574, endPoint y: 126, distance: 223.4
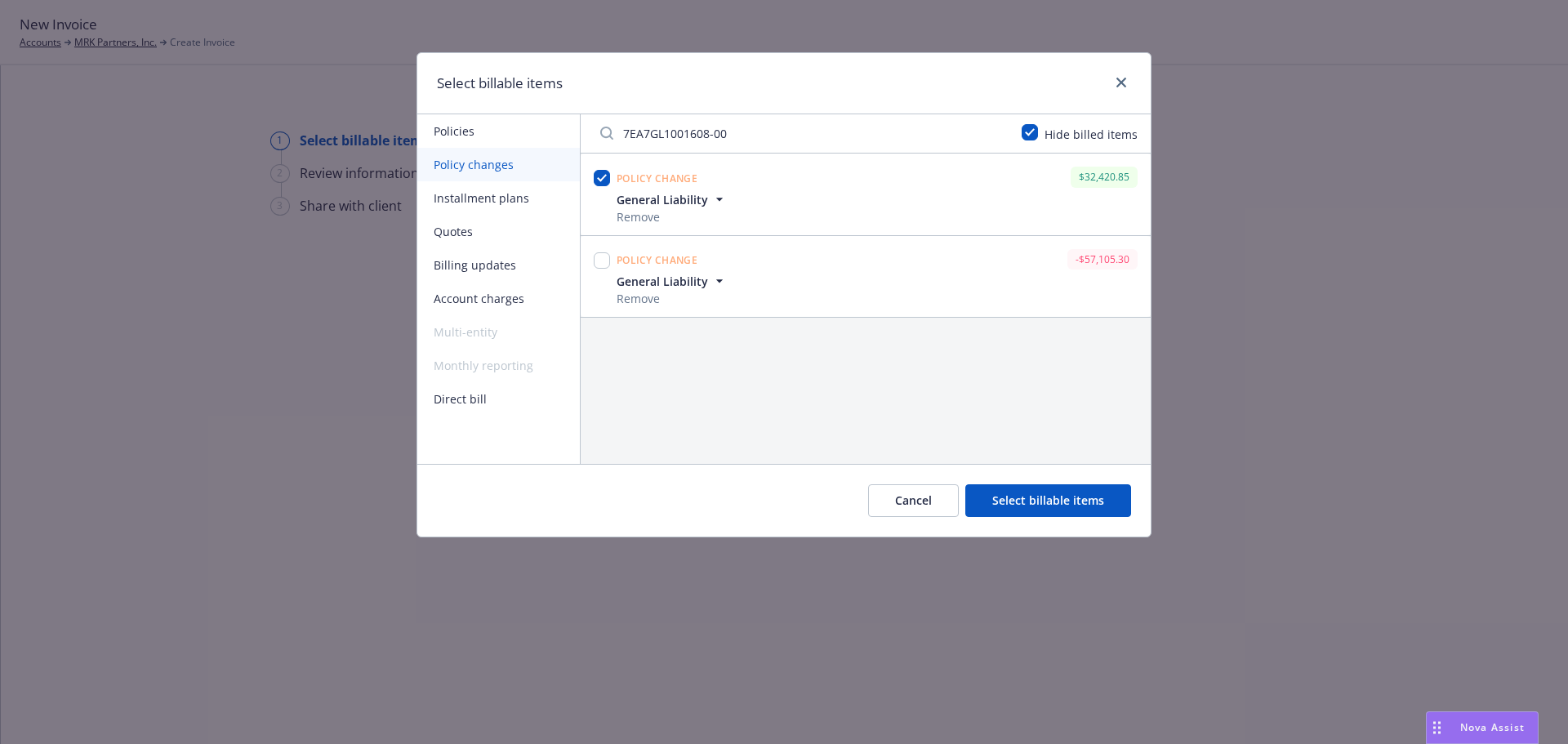
click at [563, 126] on div "Policies Policy changes Installment plans Quotes Billing updates Account charge…" at bounding box center [784, 289] width 733 height 350
paste input "YB2L9L476486013"
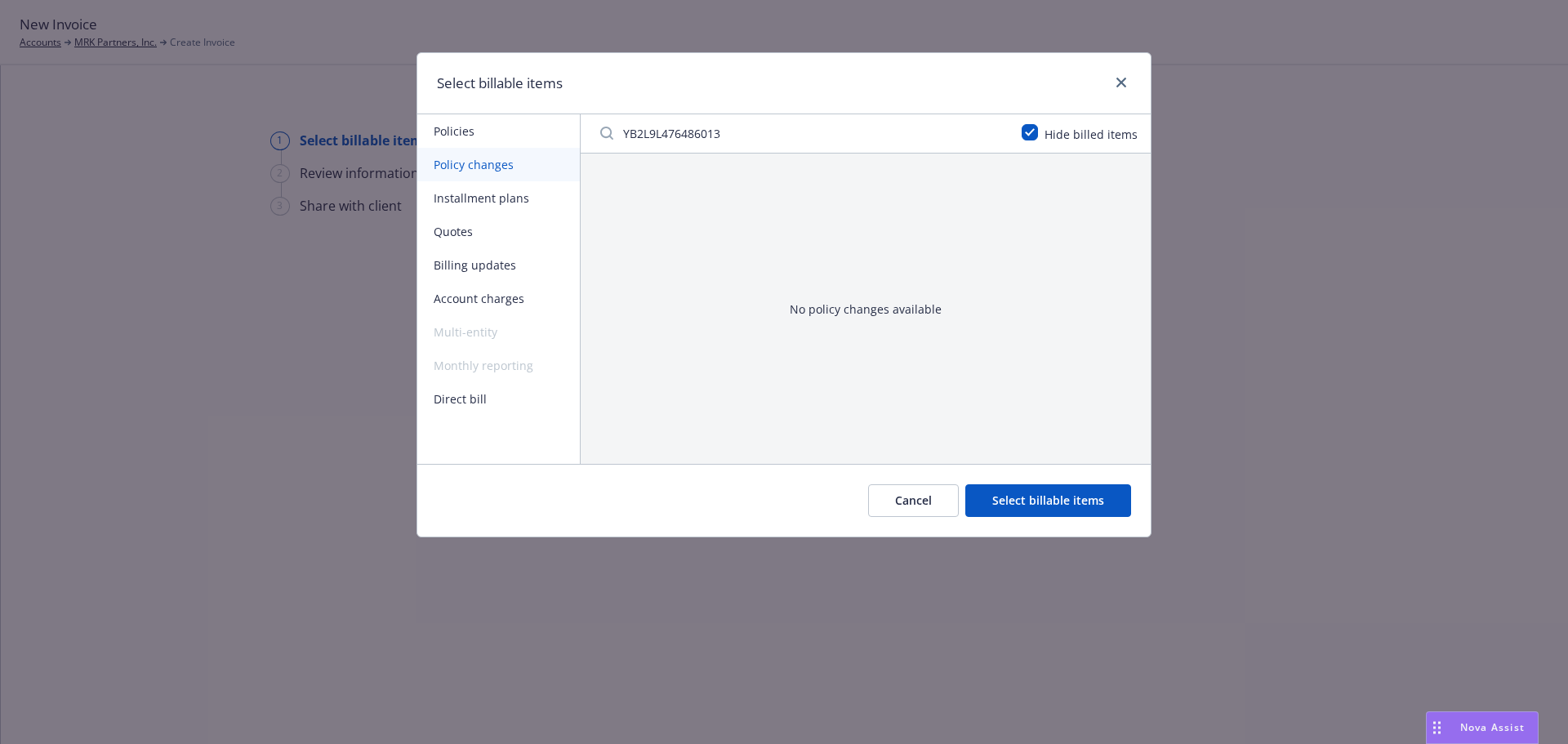
drag, startPoint x: 783, startPoint y: 142, endPoint x: 657, endPoint y: 136, distance: 126.1
click at [657, 136] on input "YB2L9L476486013" at bounding box center [800, 133] width 421 height 33
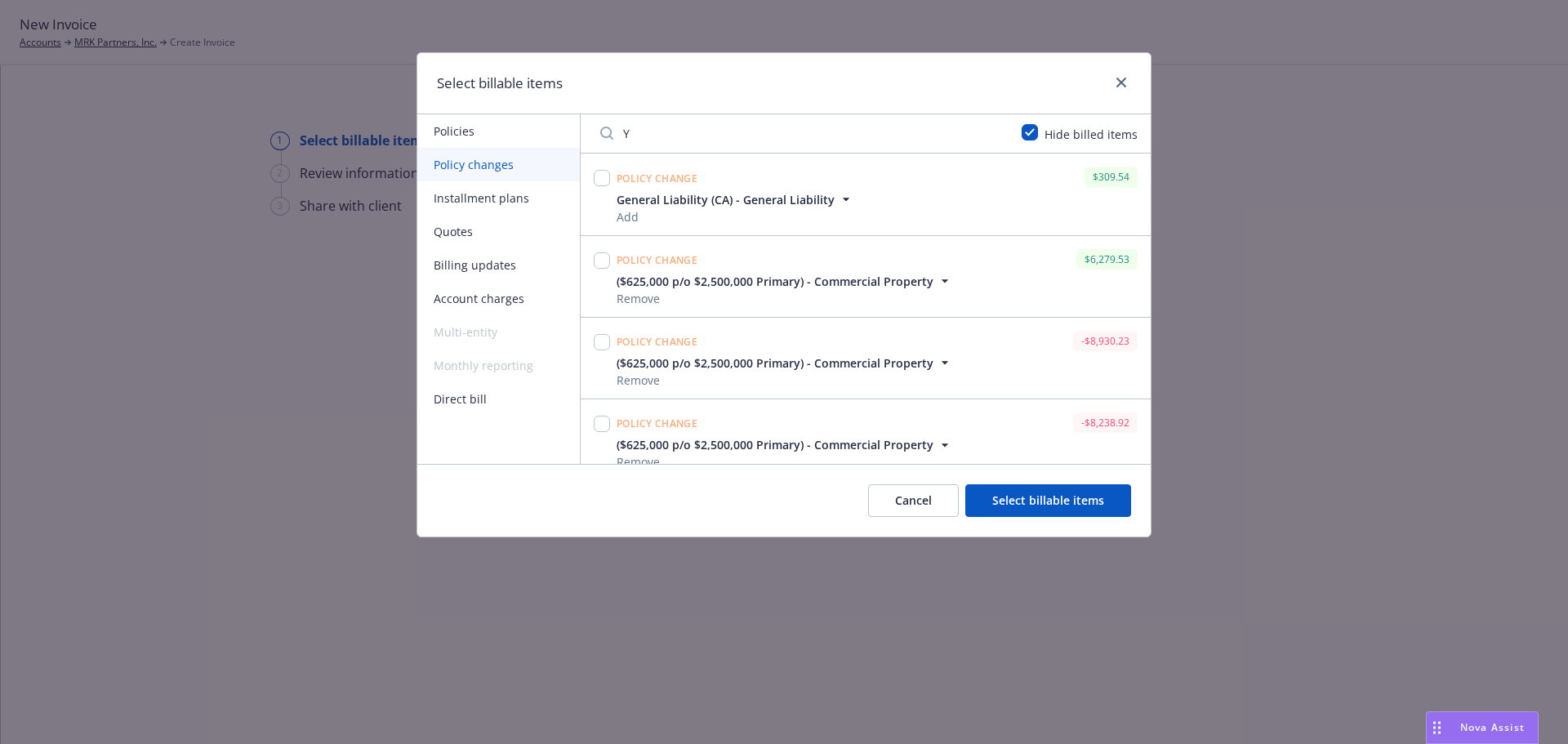
type input "Y"
click at [1119, 83] on icon "close" at bounding box center [1121, 82] width 10 height 10
